Goal: Information Seeking & Learning: Learn about a topic

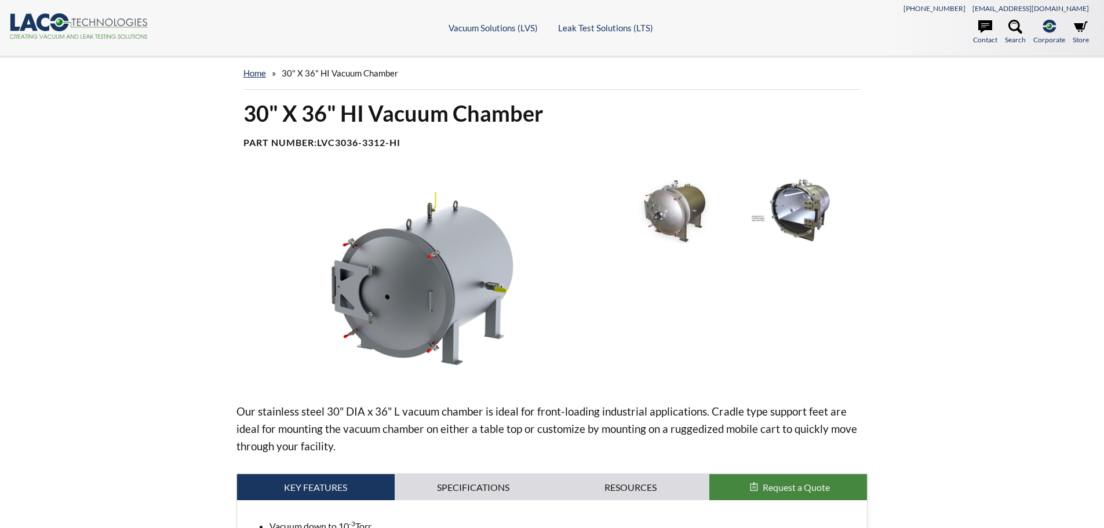
click at [806, 191] on img at bounding box center [801, 210] width 121 height 67
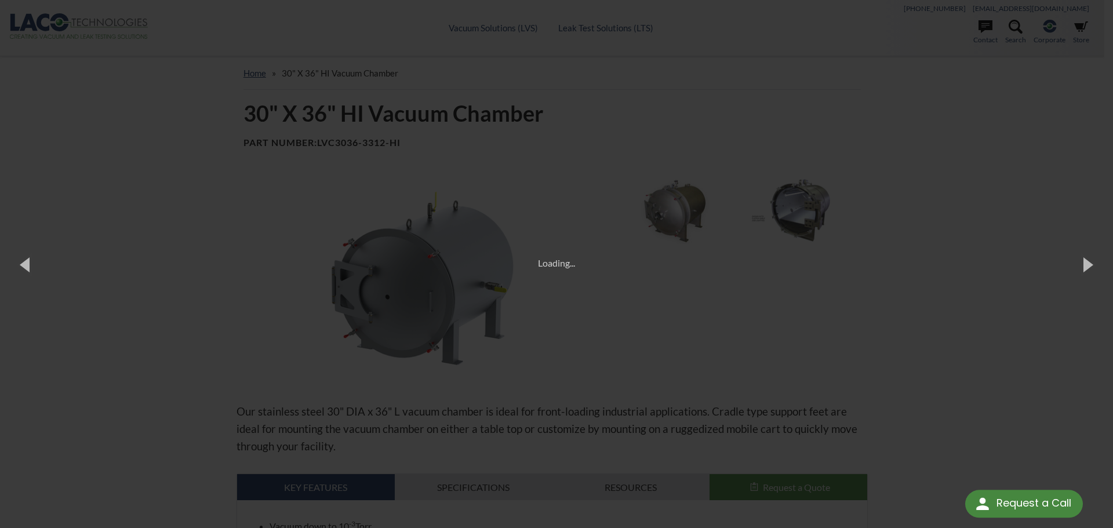
select select "Language Translate Widget"
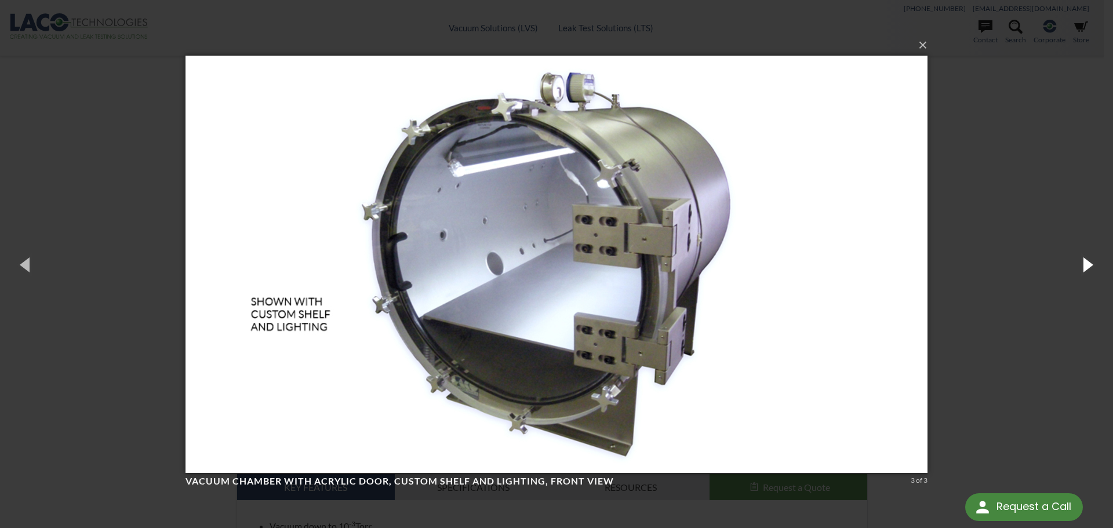
click at [1088, 261] on button "button" at bounding box center [1087, 264] width 52 height 64
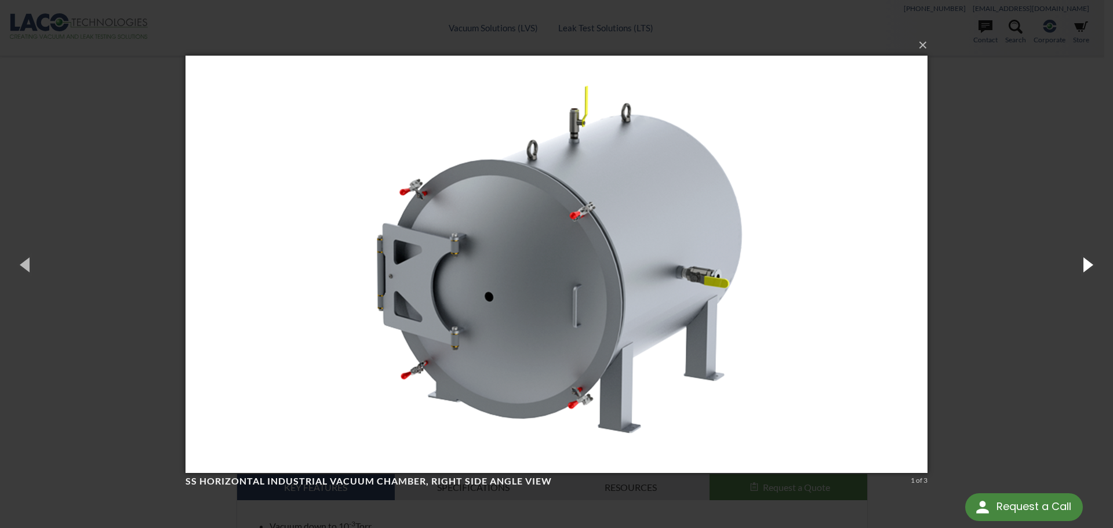
click at [1088, 261] on button "button" at bounding box center [1087, 264] width 52 height 64
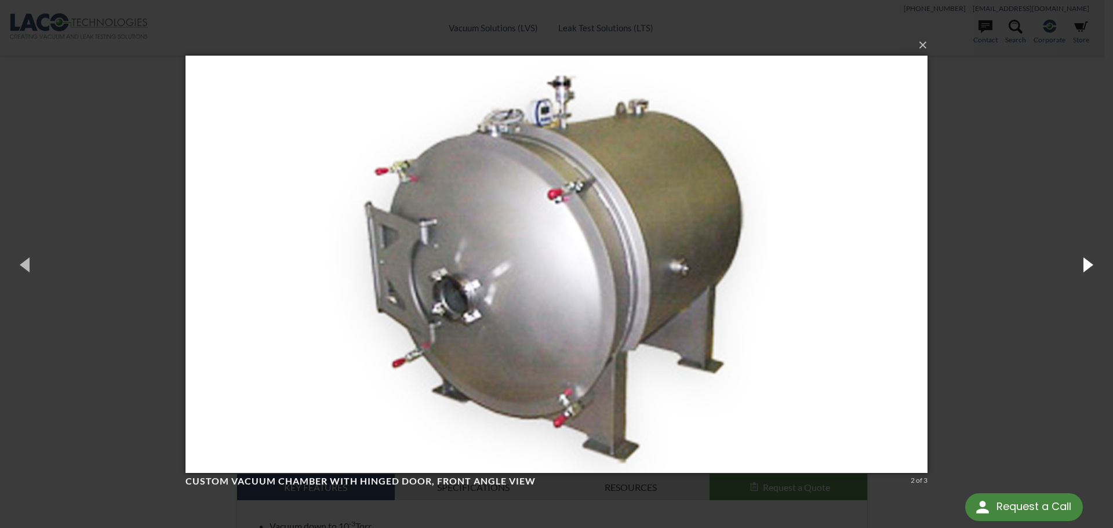
click at [1088, 263] on button "button" at bounding box center [1087, 264] width 52 height 64
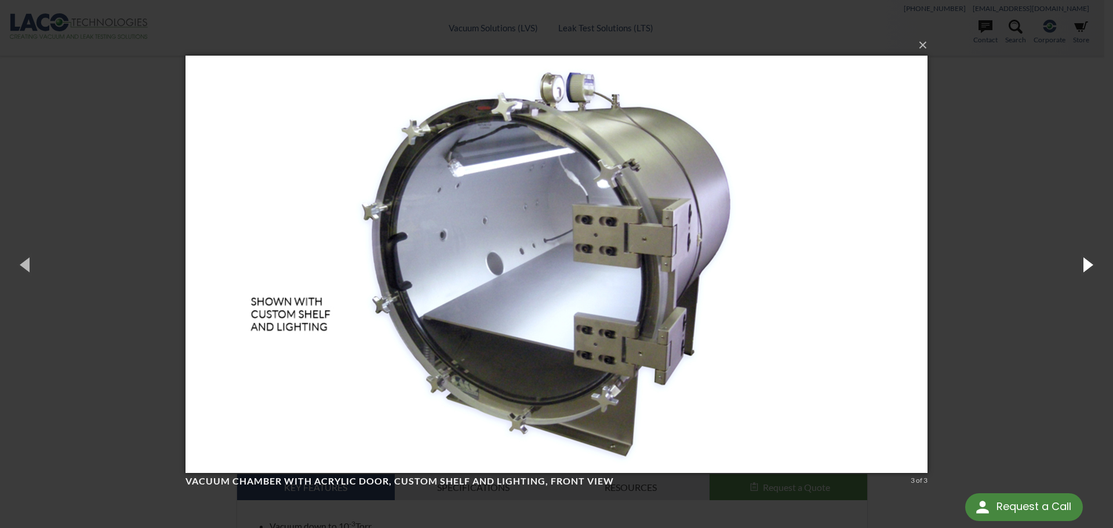
click at [1088, 263] on button "button" at bounding box center [1087, 264] width 52 height 64
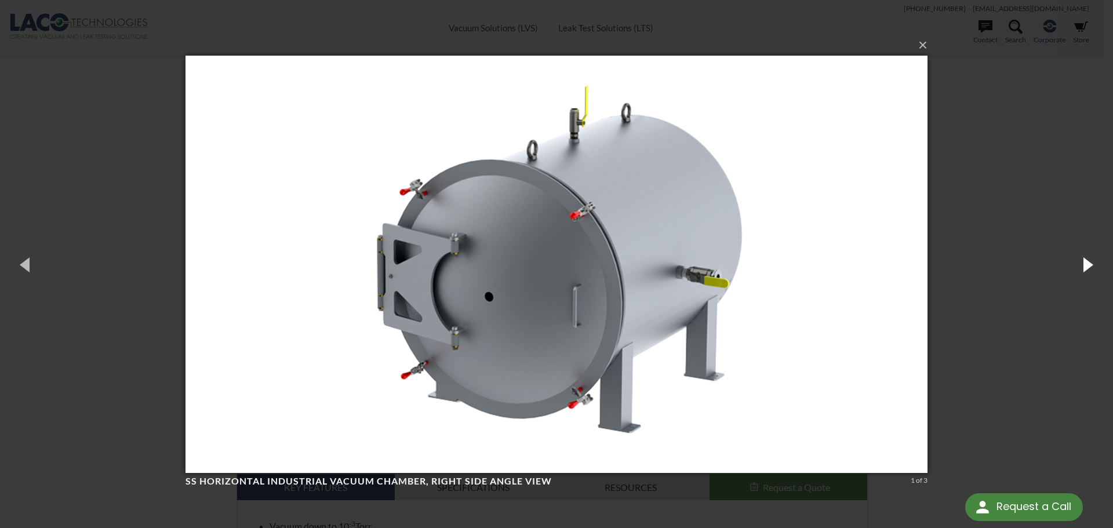
click at [1088, 263] on button "button" at bounding box center [1087, 264] width 52 height 64
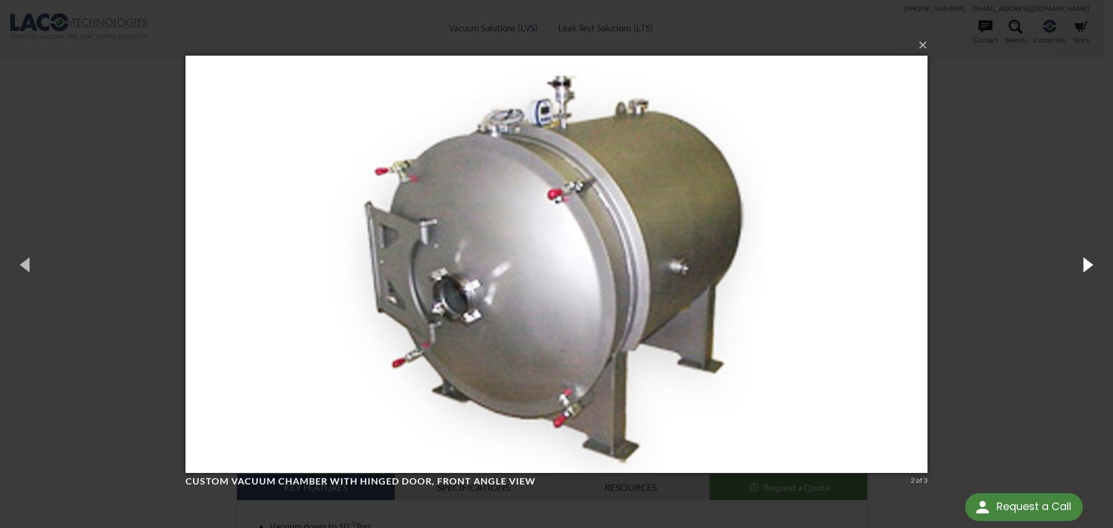
click at [1088, 263] on button "button" at bounding box center [1087, 264] width 52 height 64
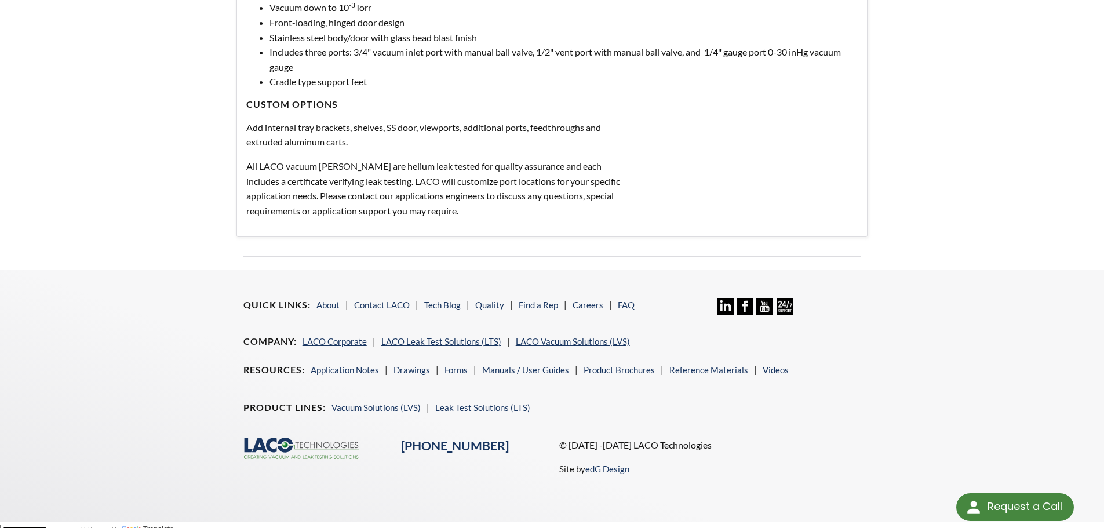
scroll to position [529, 0]
